Goal: Communication & Community: Answer question/provide support

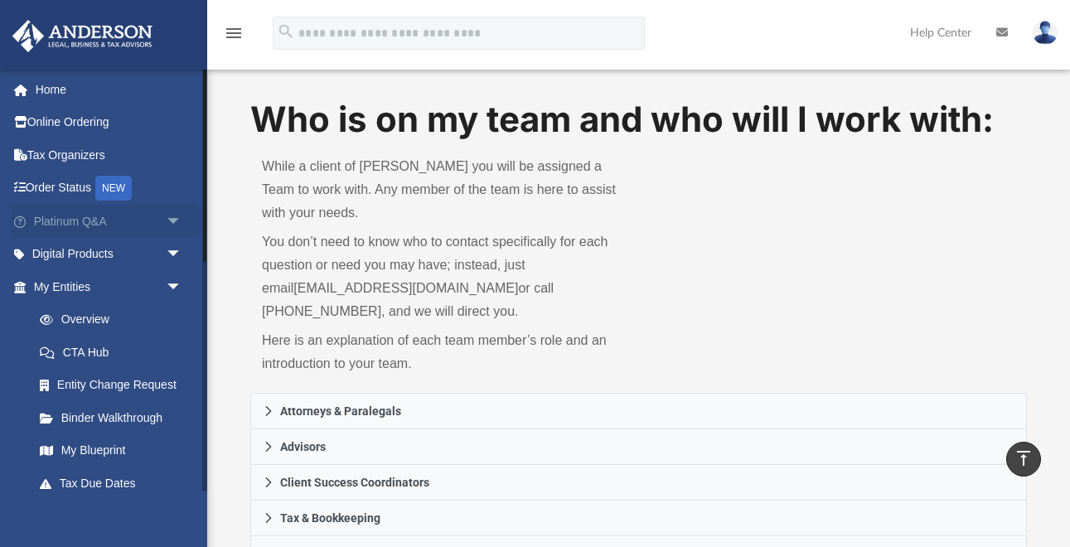
scroll to position [502, 0]
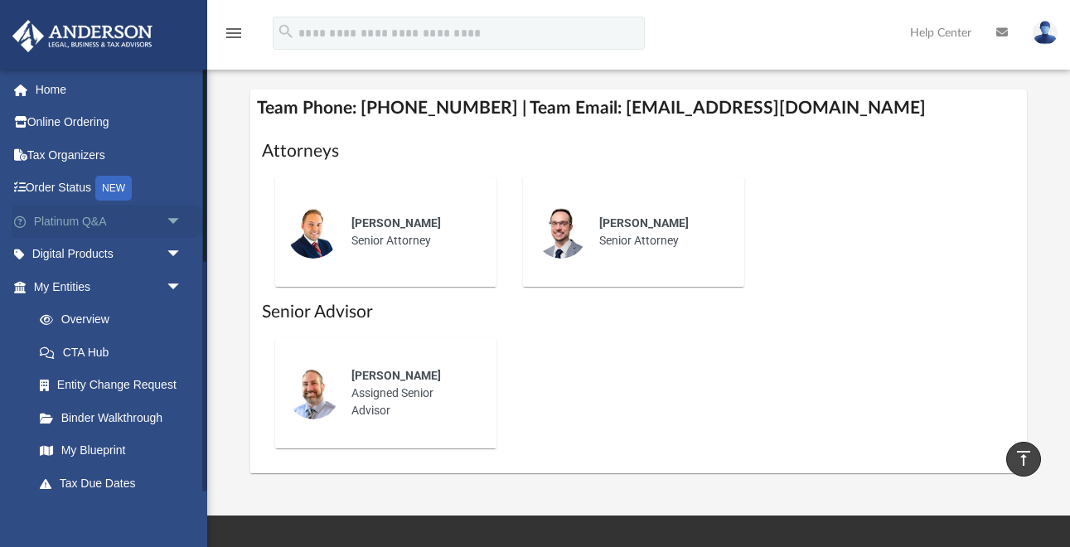
click at [179, 226] on span "arrow_drop_down" at bounding box center [182, 222] width 33 height 34
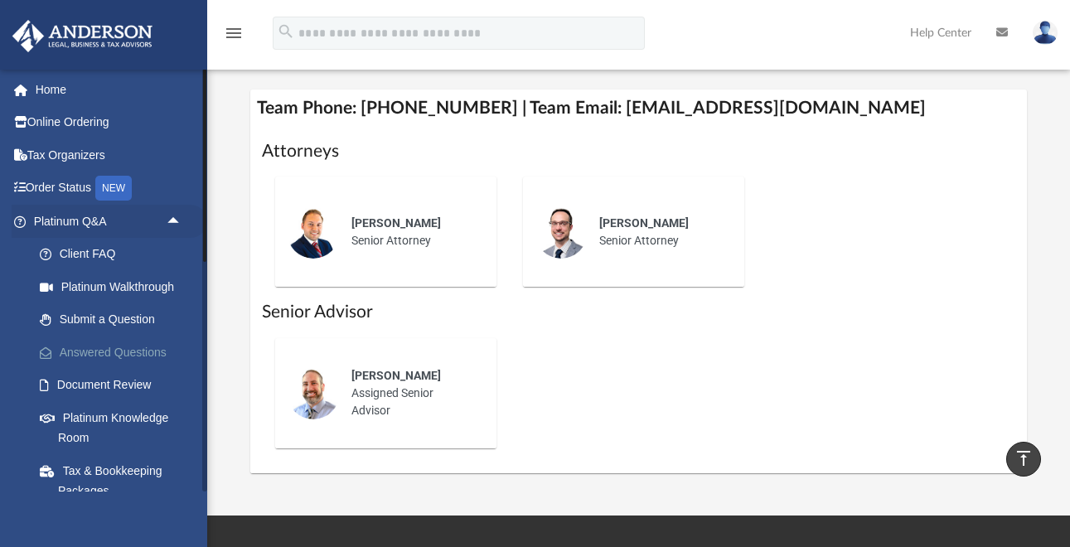
click at [93, 347] on link "Answered Questions" at bounding box center [115, 352] width 184 height 33
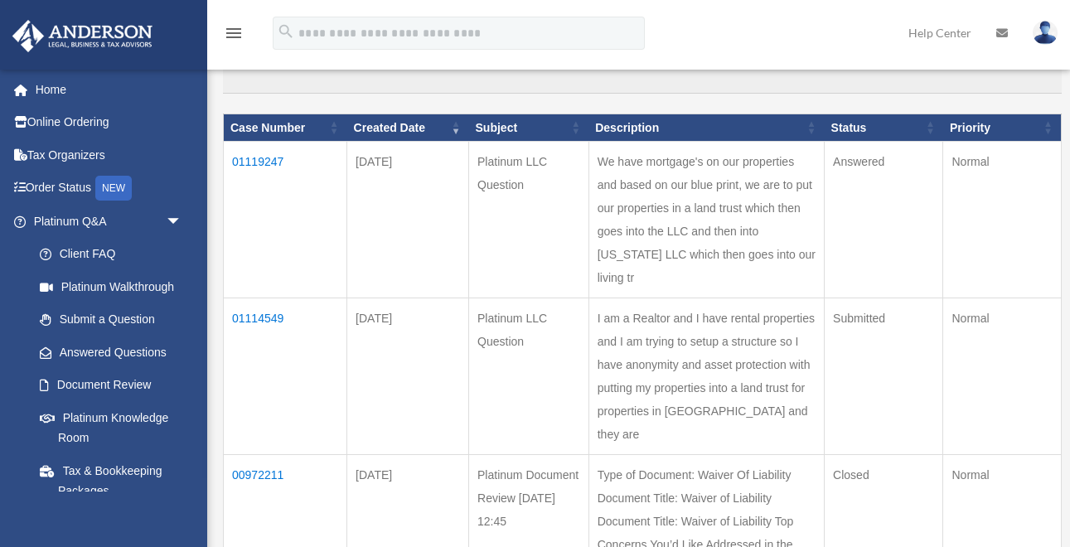
scroll to position [167, 0]
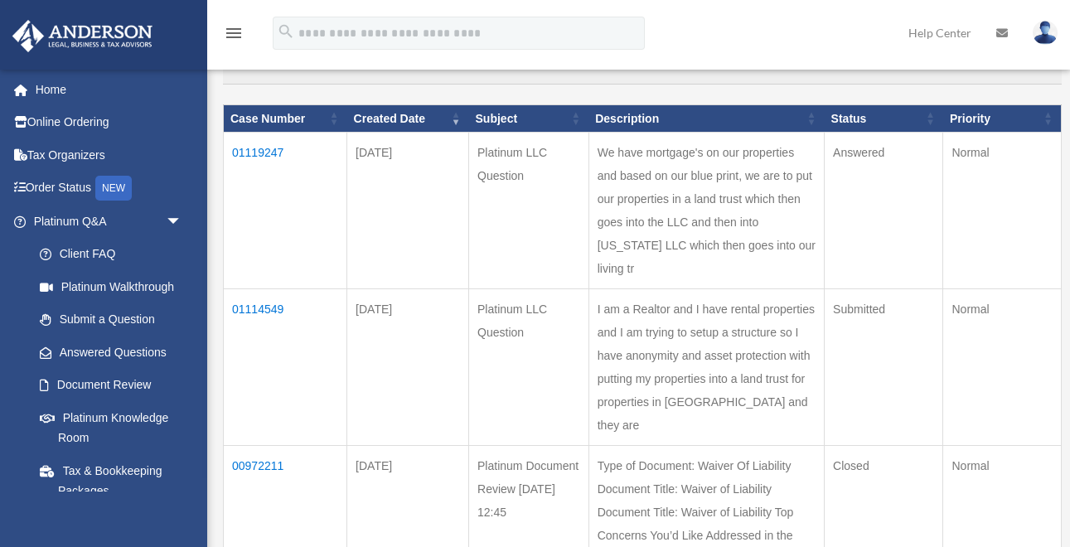
click at [260, 149] on td "01119247" at bounding box center [286, 211] width 124 height 157
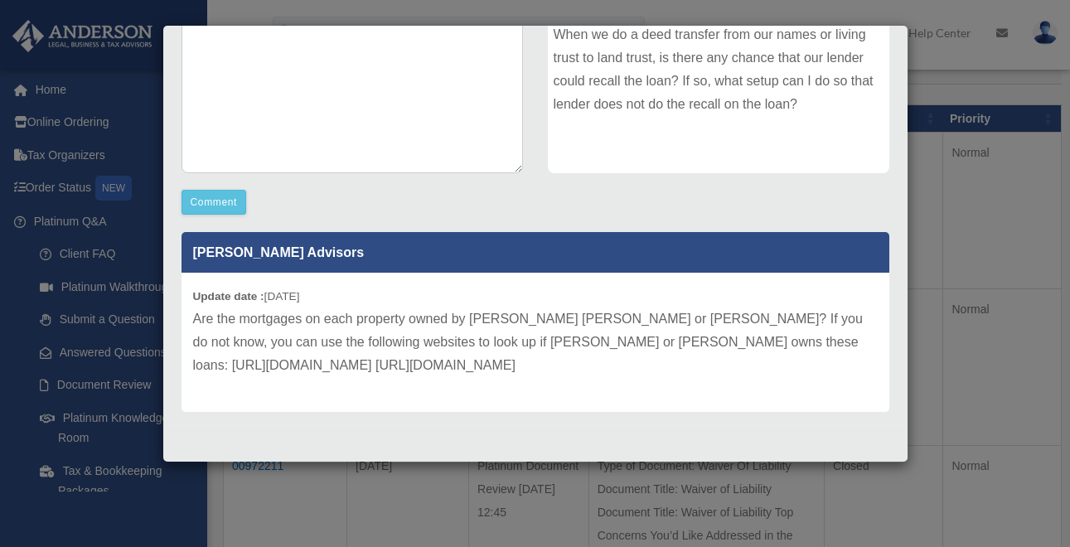
scroll to position [364, 0]
drag, startPoint x: 192, startPoint y: 341, endPoint x: 260, endPoint y: 366, distance: 73.2
click at [262, 367] on div "Update date : 09-22-2025 Are the mortgages on each property owned by Fannie Mae…" at bounding box center [536, 342] width 708 height 139
copy p "https://myhome.freddiemac.com/resources/loanlookup https://yourhome.fanniemae.c…"
click at [298, 367] on p "Are the mortgages on each property owned by Fannie Mae or Freddie Mac? If you d…" at bounding box center [535, 343] width 685 height 70
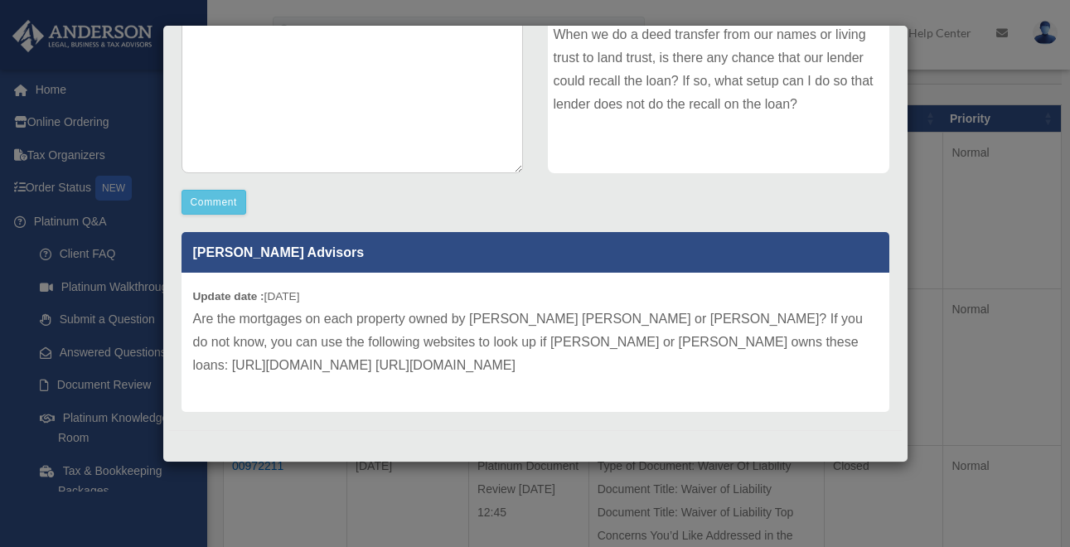
drag, startPoint x: 192, startPoint y: 343, endPoint x: 245, endPoint y: 365, distance: 57.3
click at [245, 365] on p "Are the mortgages on each property owned by Fannie Mae or Freddie Mac? If you d…" at bounding box center [535, 343] width 685 height 70
copy p "https://myhome.freddiemac.com/resources/loanlookup https://yourhome.fanniemae.c…"
click at [425, 388] on div "Update date : 09-22-2025 Are the mortgages on each property owned by Fannie Mae…" at bounding box center [536, 342] width 708 height 139
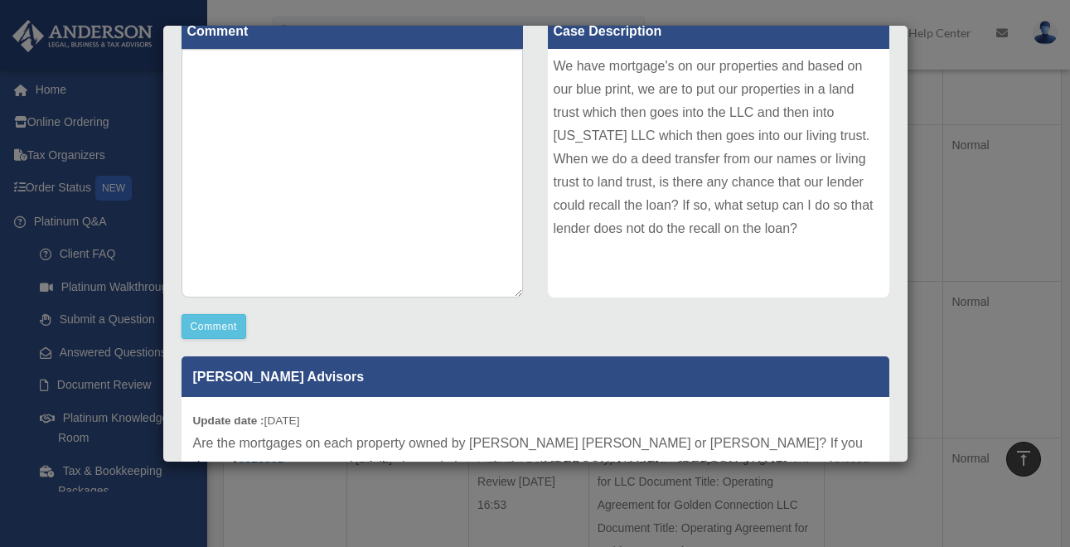
scroll to position [195, 0]
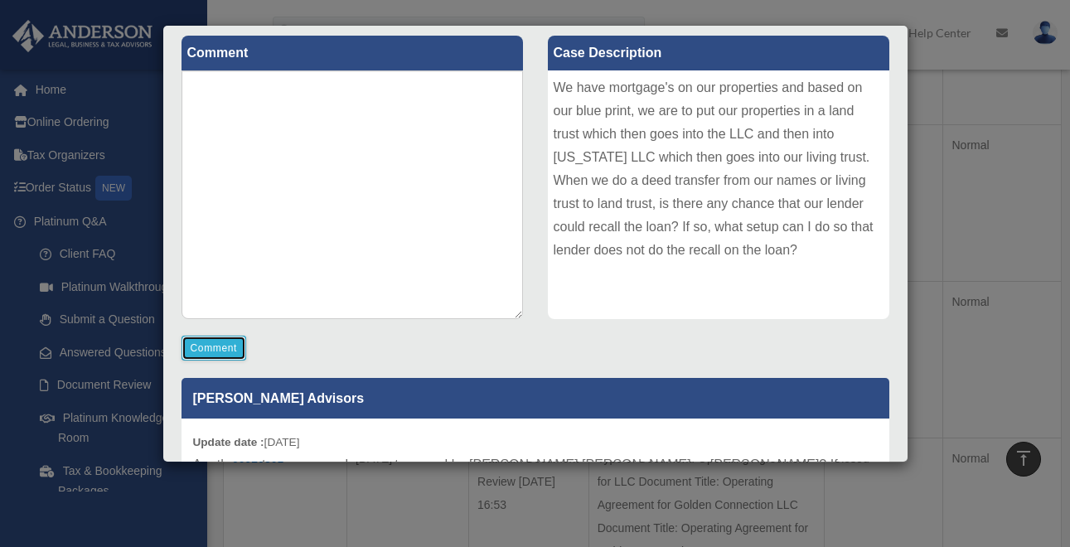
click at [209, 350] on button "Comment" at bounding box center [215, 348] width 66 height 25
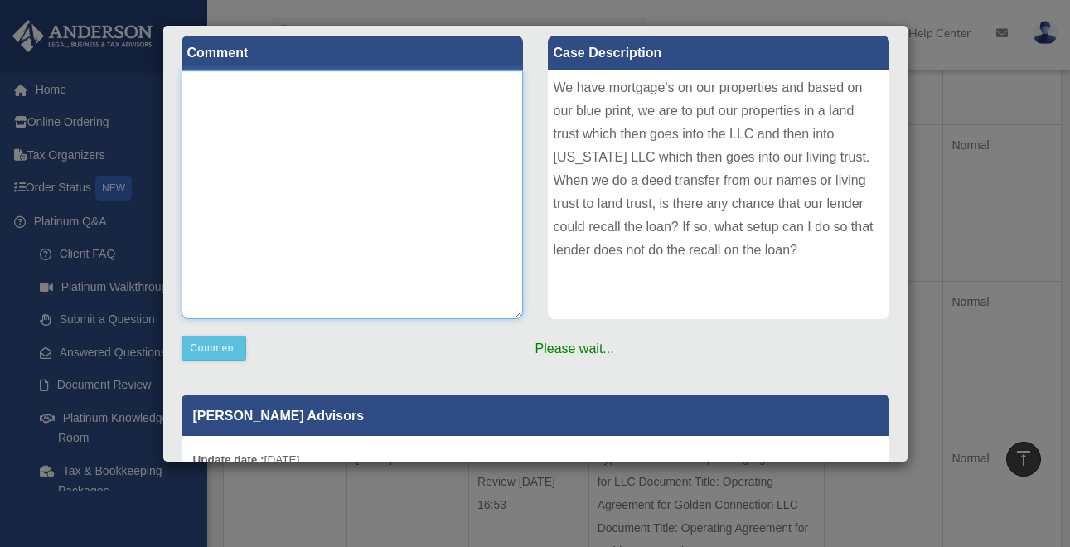
click at [319, 169] on textarea at bounding box center [353, 194] width 342 height 249
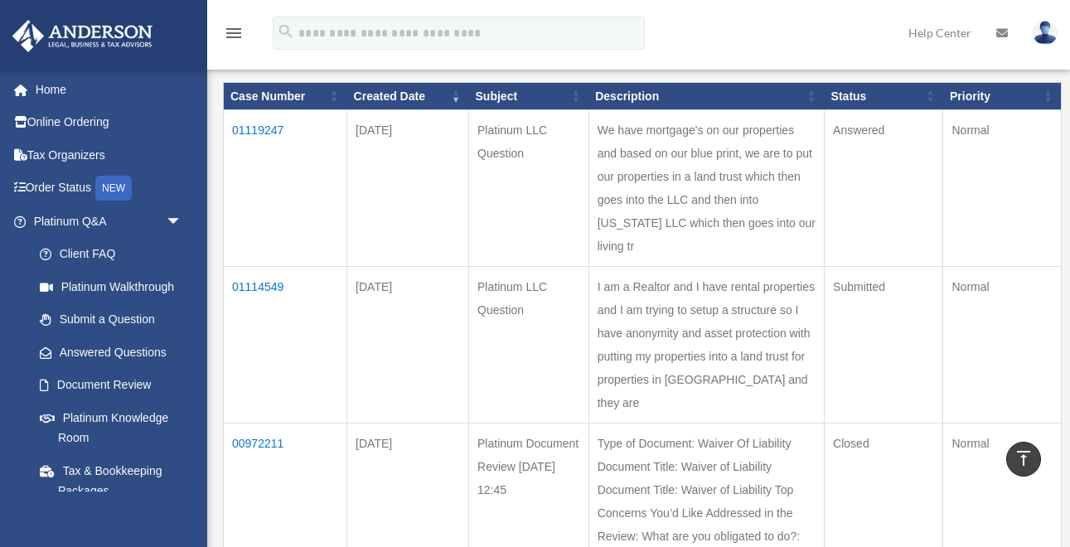
scroll to position [174, 0]
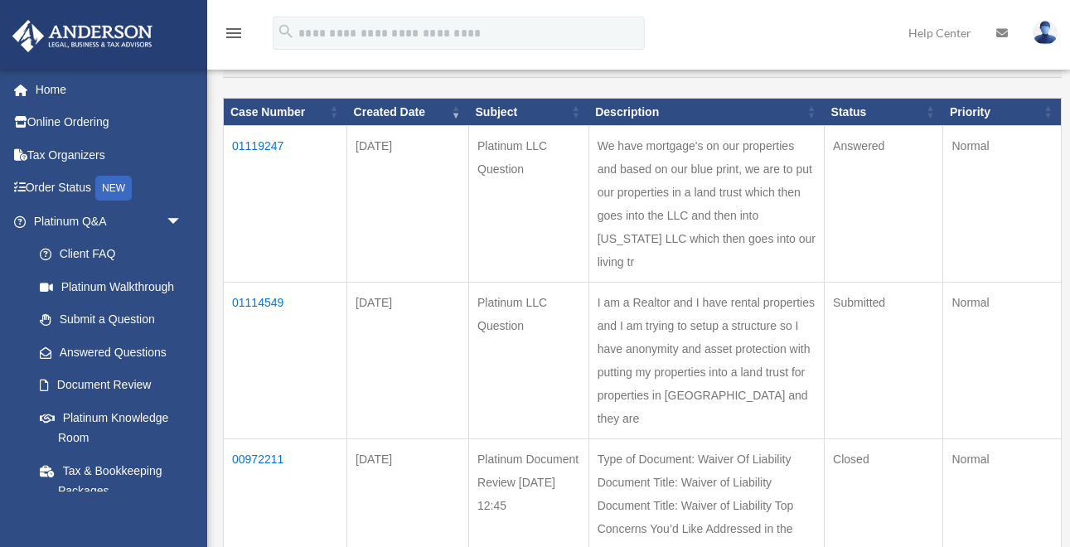
click at [262, 143] on td "01119247" at bounding box center [286, 204] width 124 height 157
click at [249, 143] on td "01119247" at bounding box center [286, 204] width 124 height 157
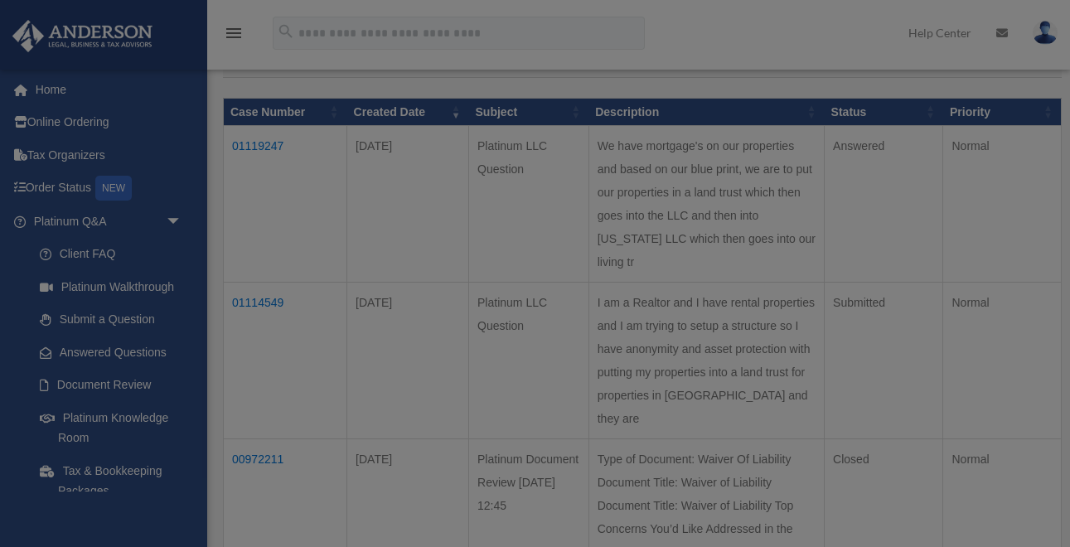
scroll to position [0, 0]
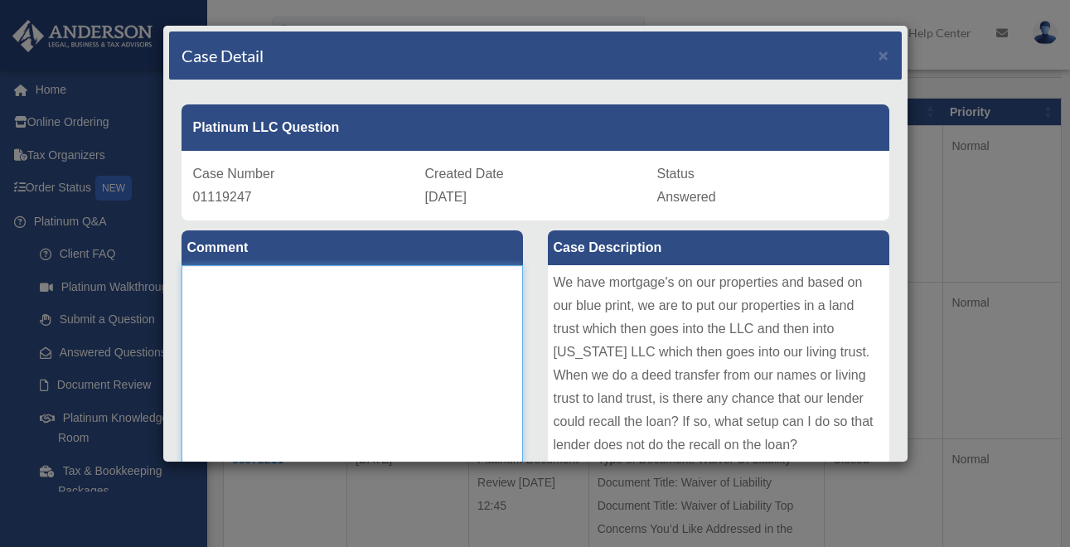
click at [284, 301] on textarea at bounding box center [353, 389] width 342 height 249
click at [245, 280] on textarea "**********" at bounding box center [353, 389] width 342 height 249
click at [357, 292] on textarea "**********" at bounding box center [353, 389] width 342 height 249
click at [285, 285] on textarea "**********" at bounding box center [353, 389] width 342 height 249
drag, startPoint x: 429, startPoint y: 279, endPoint x: 510, endPoint y: 279, distance: 81.3
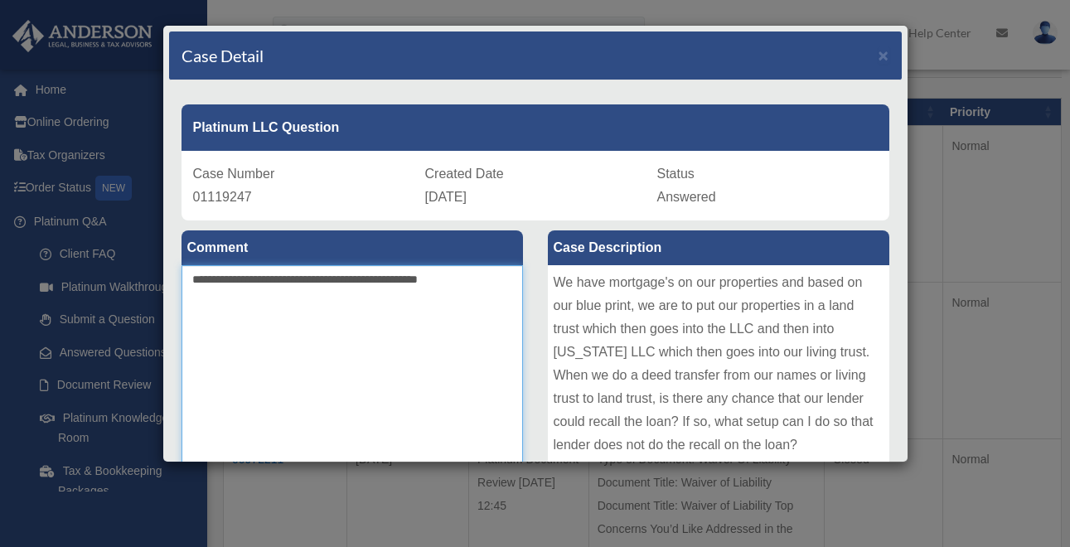
click at [510, 279] on textarea "**********" at bounding box center [353, 389] width 342 height 249
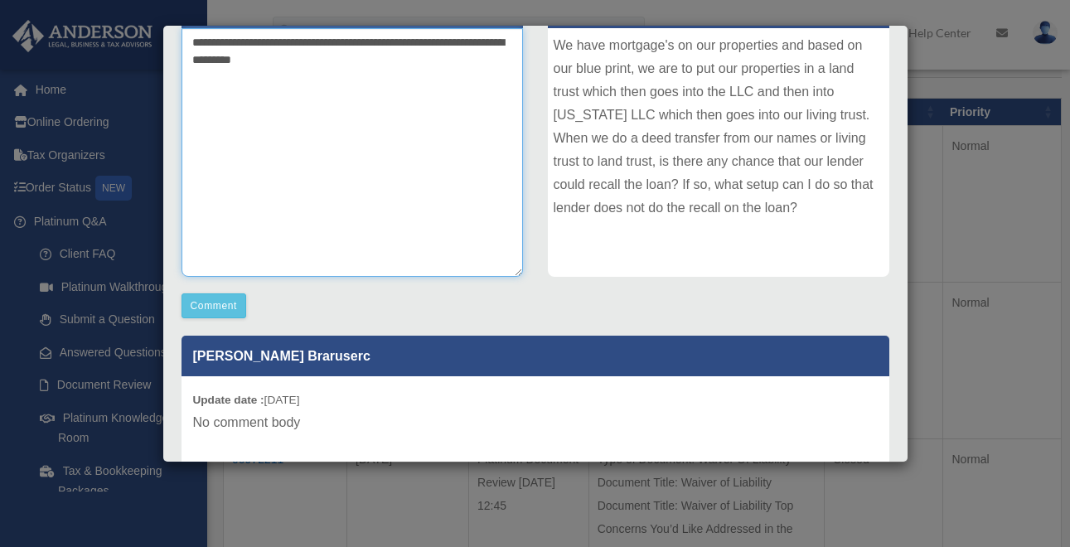
scroll to position [262, 0]
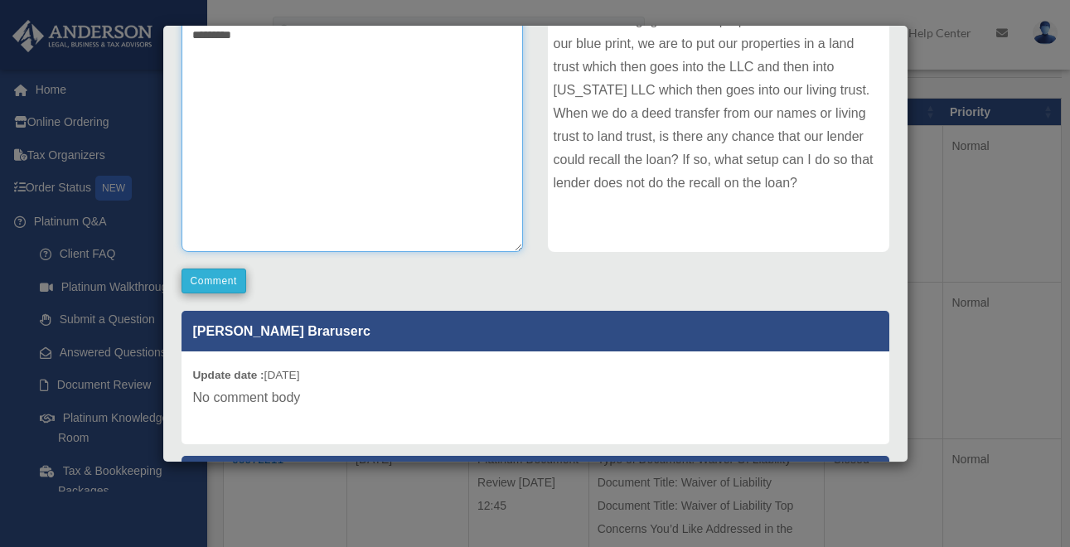
type textarea "**********"
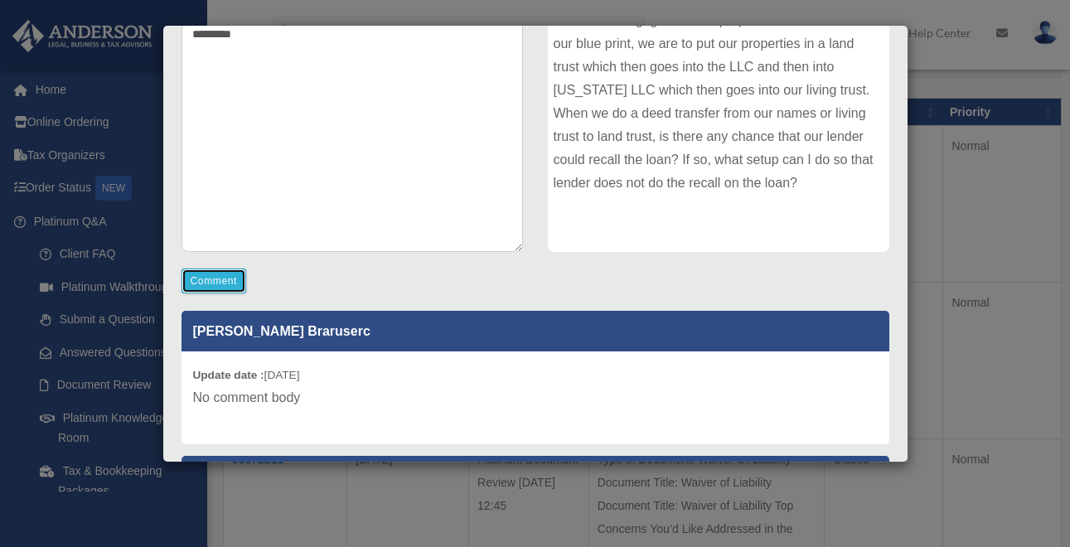
scroll to position [261, 0]
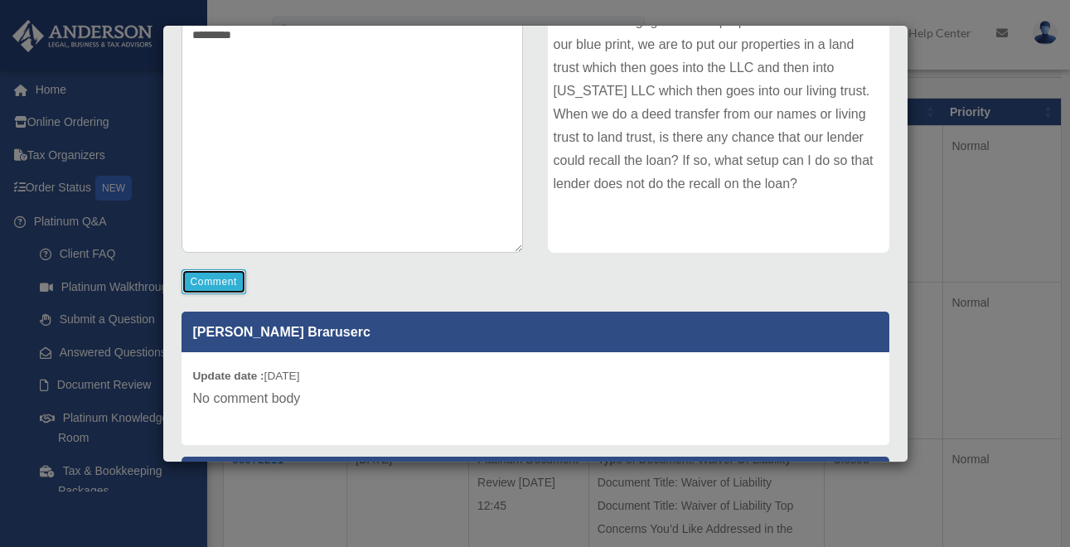
click at [201, 276] on button "Comment" at bounding box center [215, 281] width 66 height 25
